Goal: Use online tool/utility: Use online tool/utility

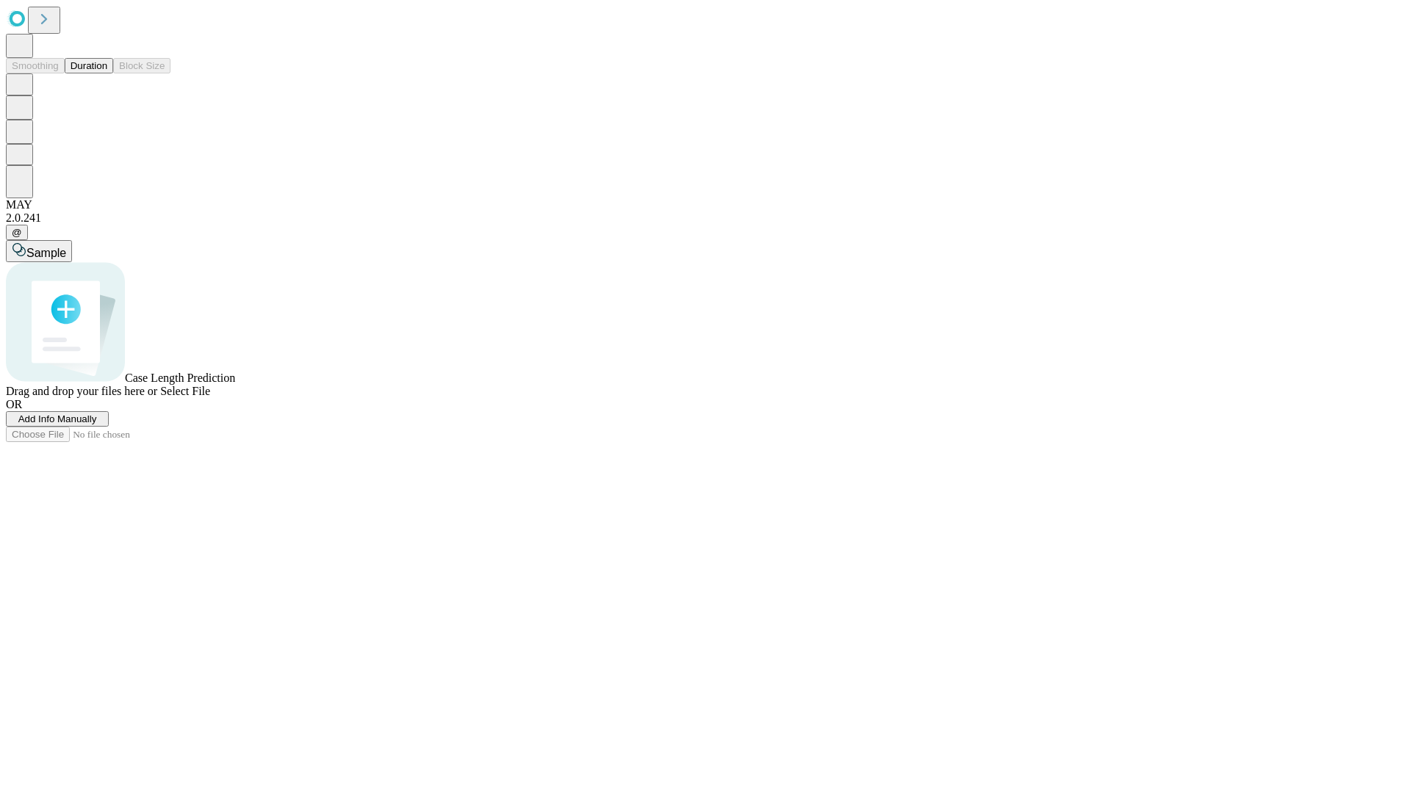
click at [107, 73] on button "Duration" at bounding box center [89, 65] width 48 height 15
click at [210, 397] on span "Select File" at bounding box center [185, 391] width 50 height 12
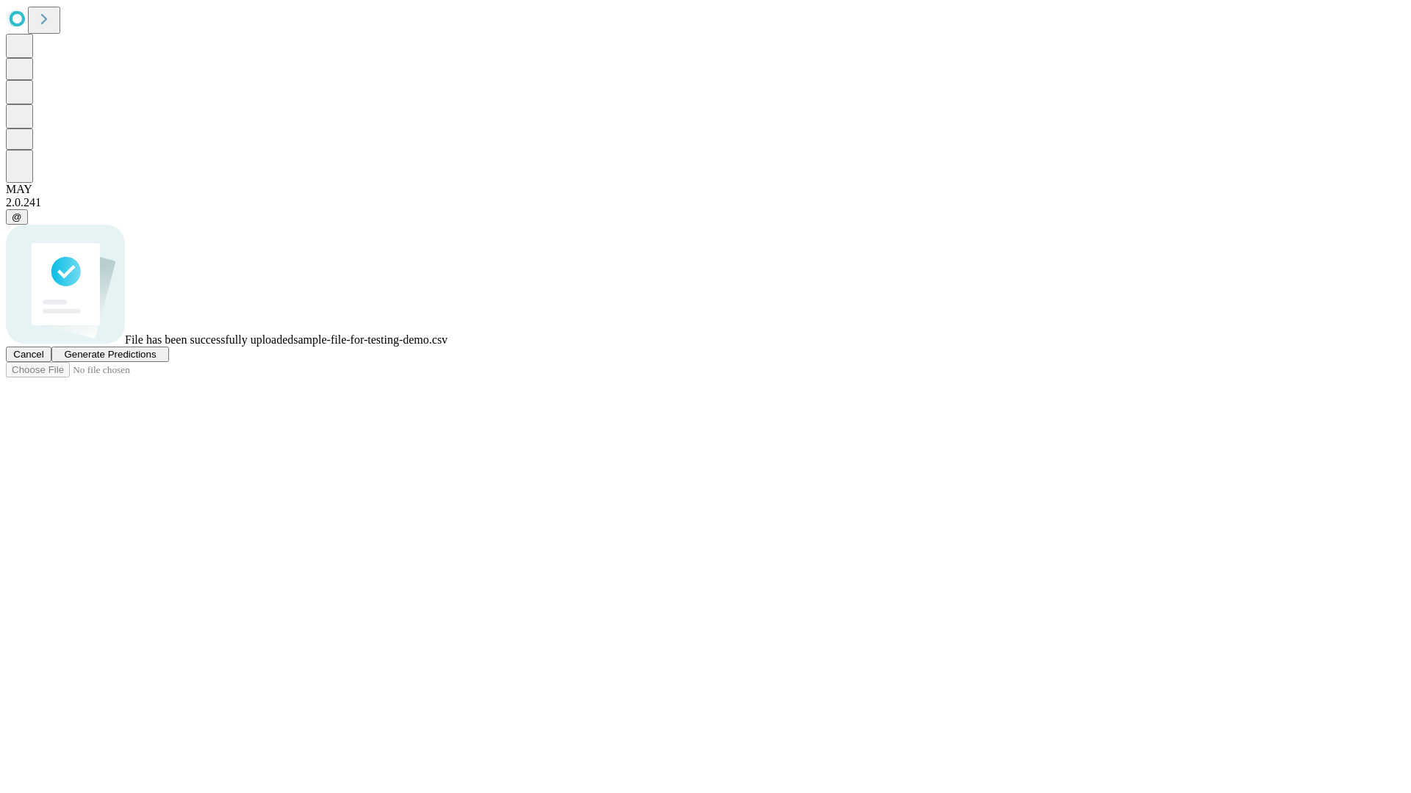
click at [156, 360] on span "Generate Predictions" at bounding box center [110, 354] width 92 height 11
